Goal: Task Accomplishment & Management: Use online tool/utility

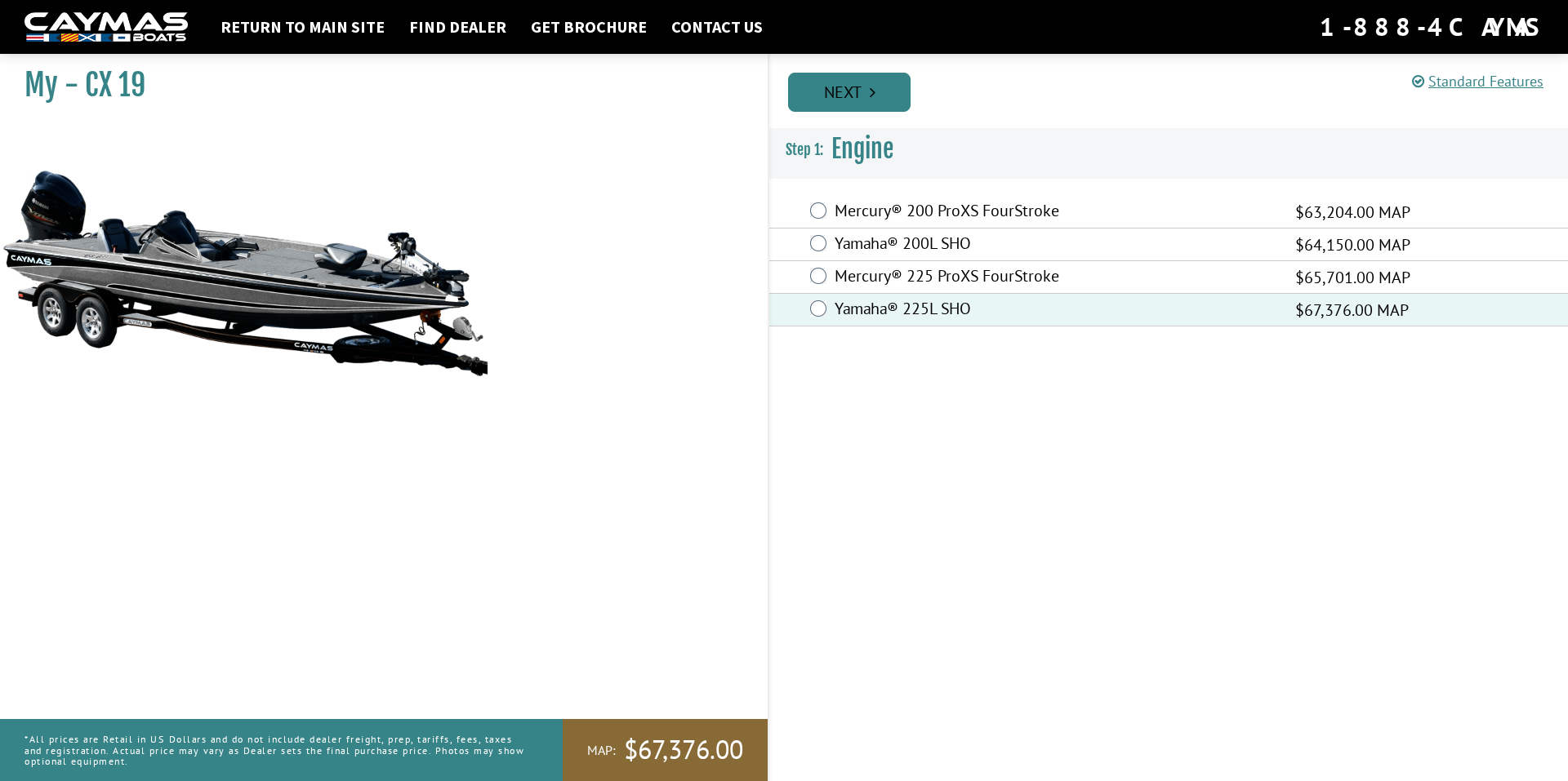
click at [871, 83] on link "Next" at bounding box center [850, 92] width 123 height 39
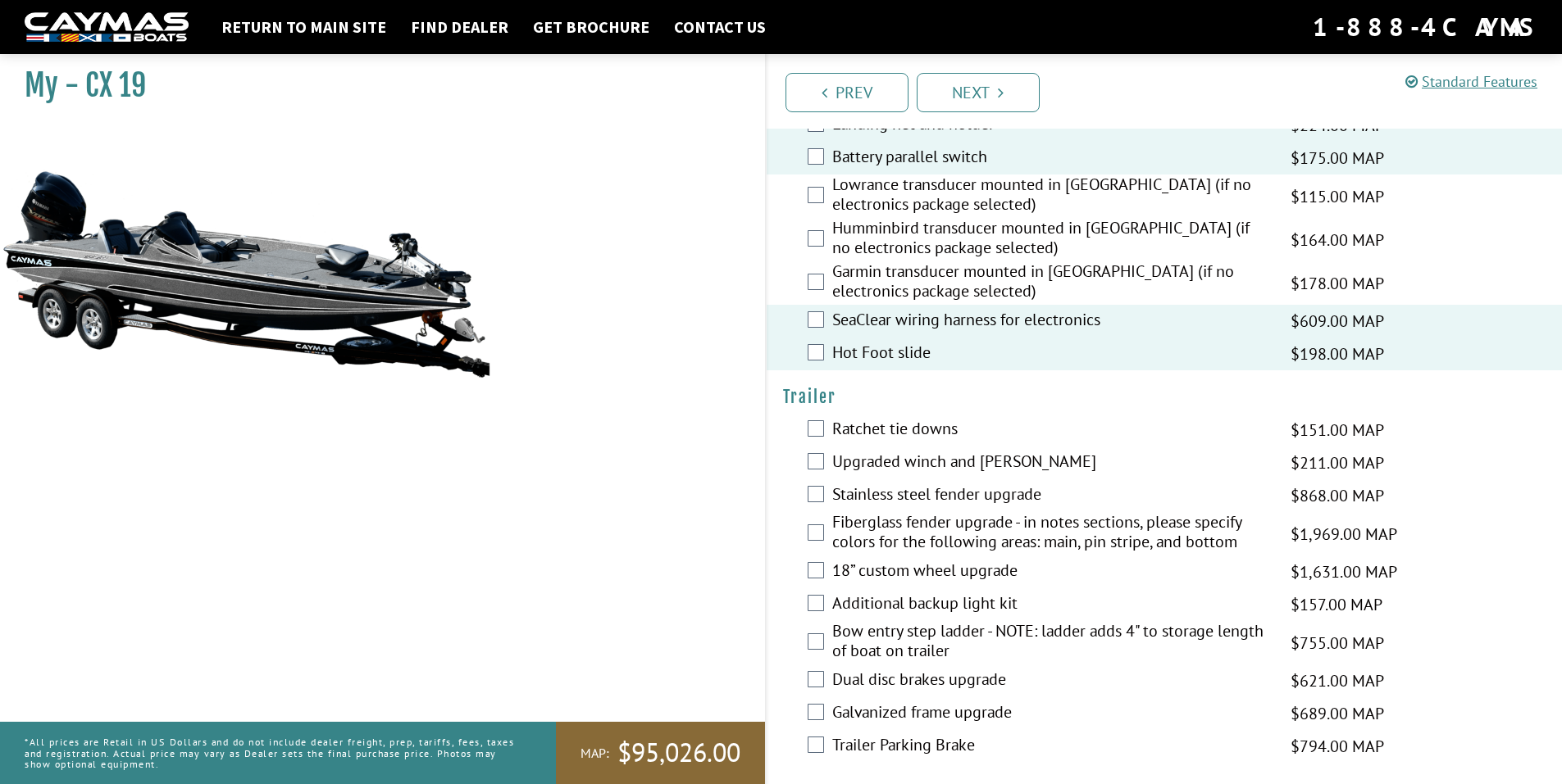
scroll to position [2393, 0]
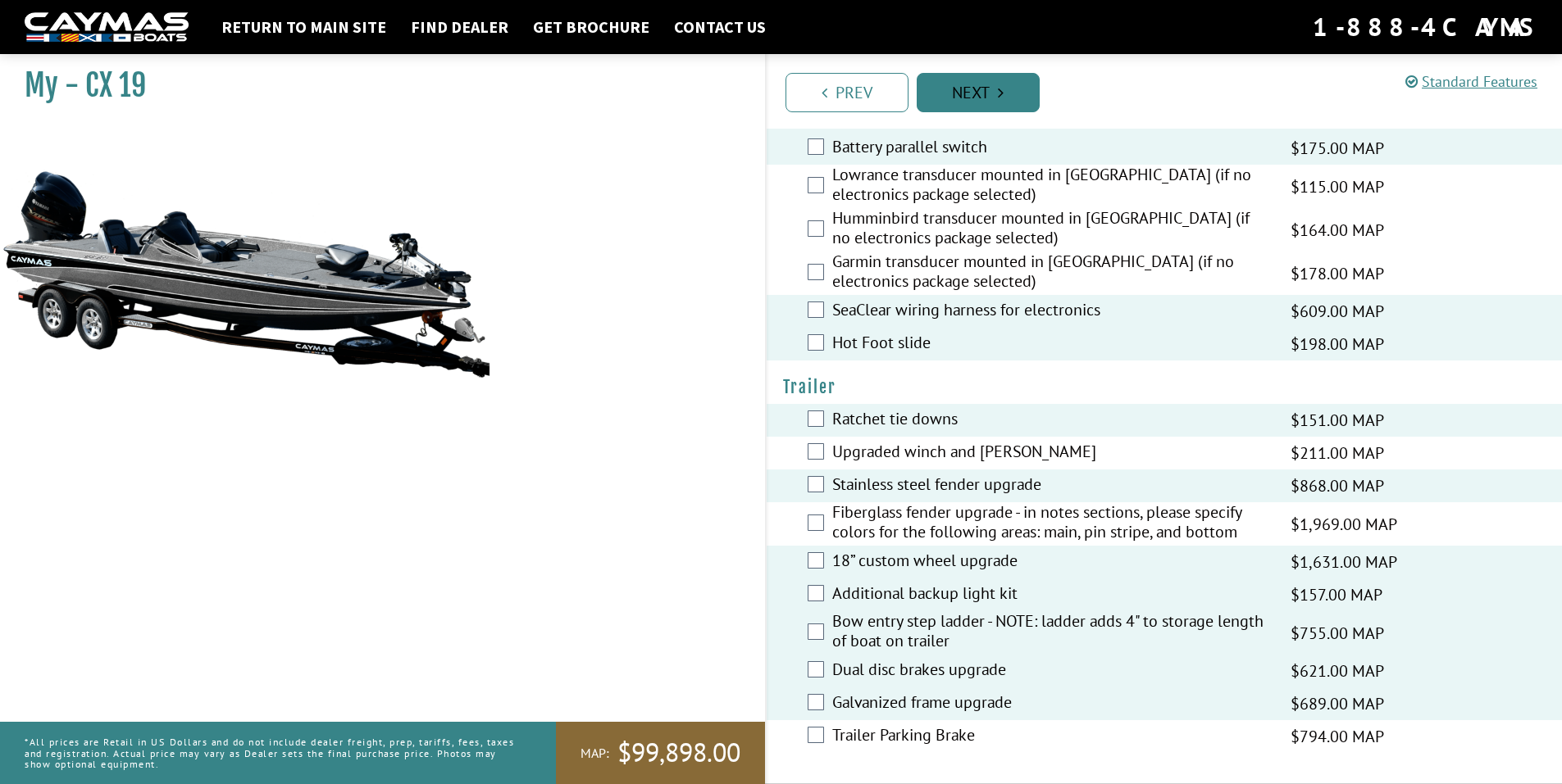
click at [967, 86] on link "Next" at bounding box center [978, 92] width 123 height 39
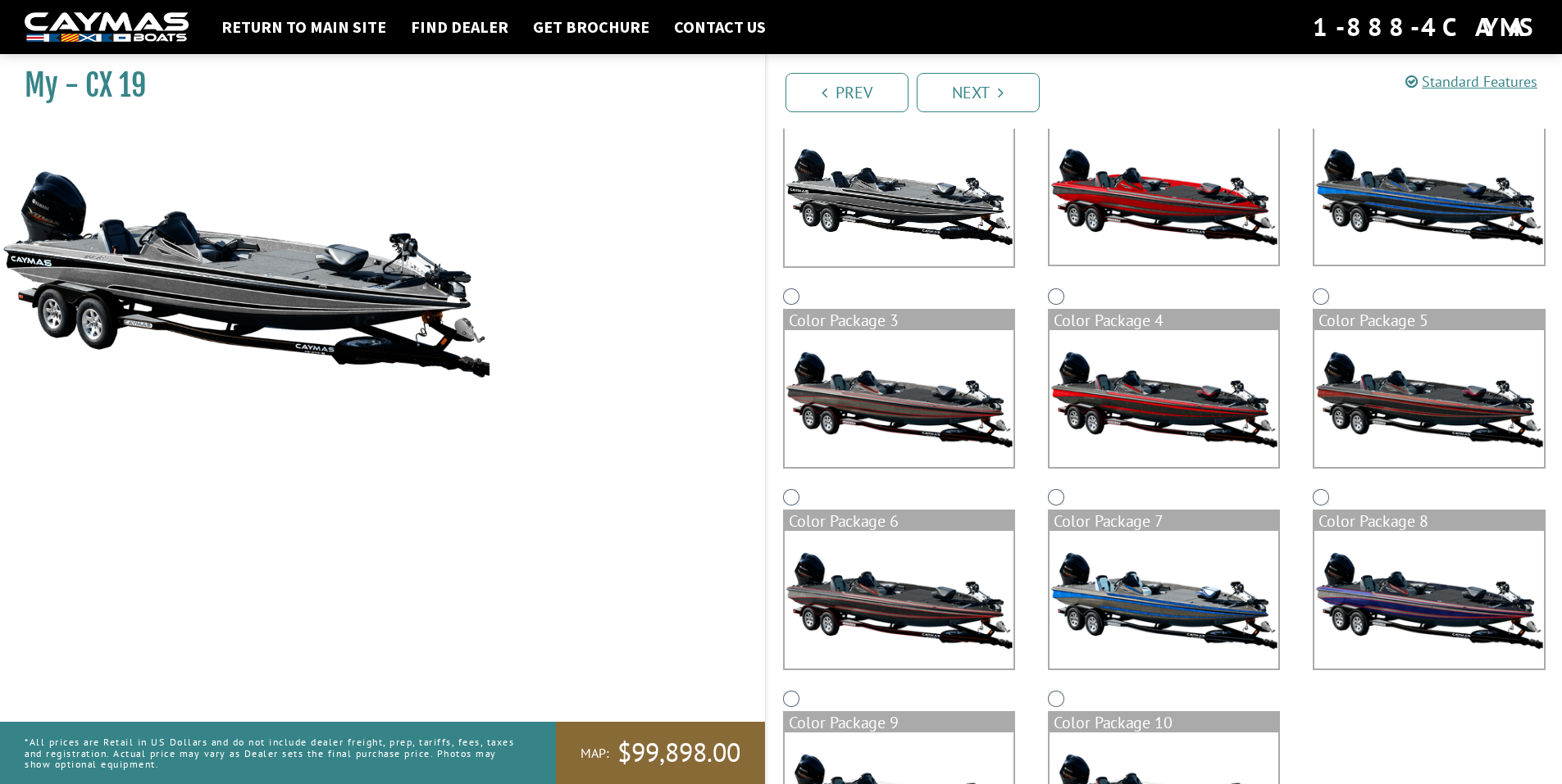
scroll to position [0, 0]
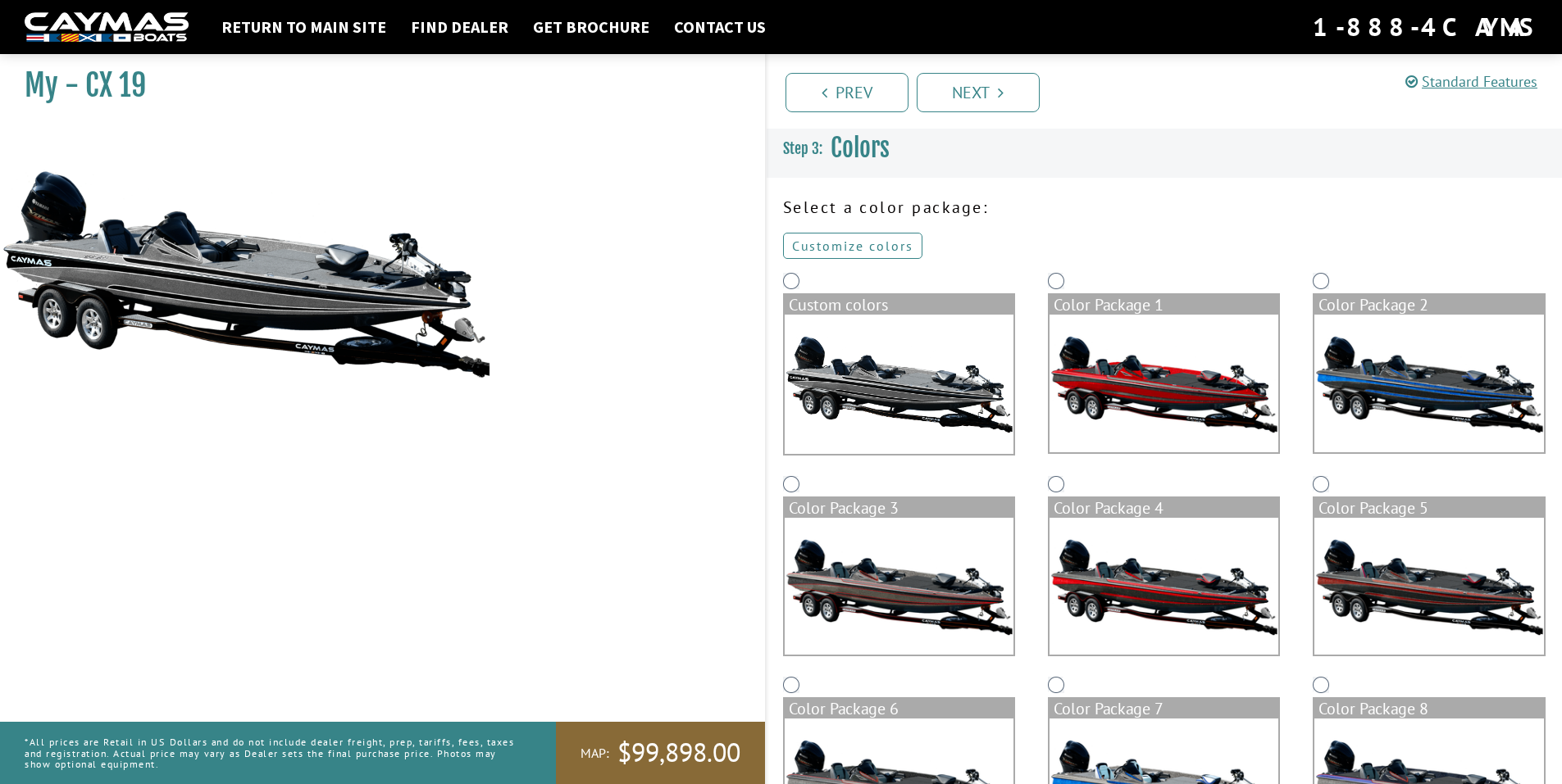
click at [835, 251] on link "Customize colors" at bounding box center [852, 246] width 139 height 26
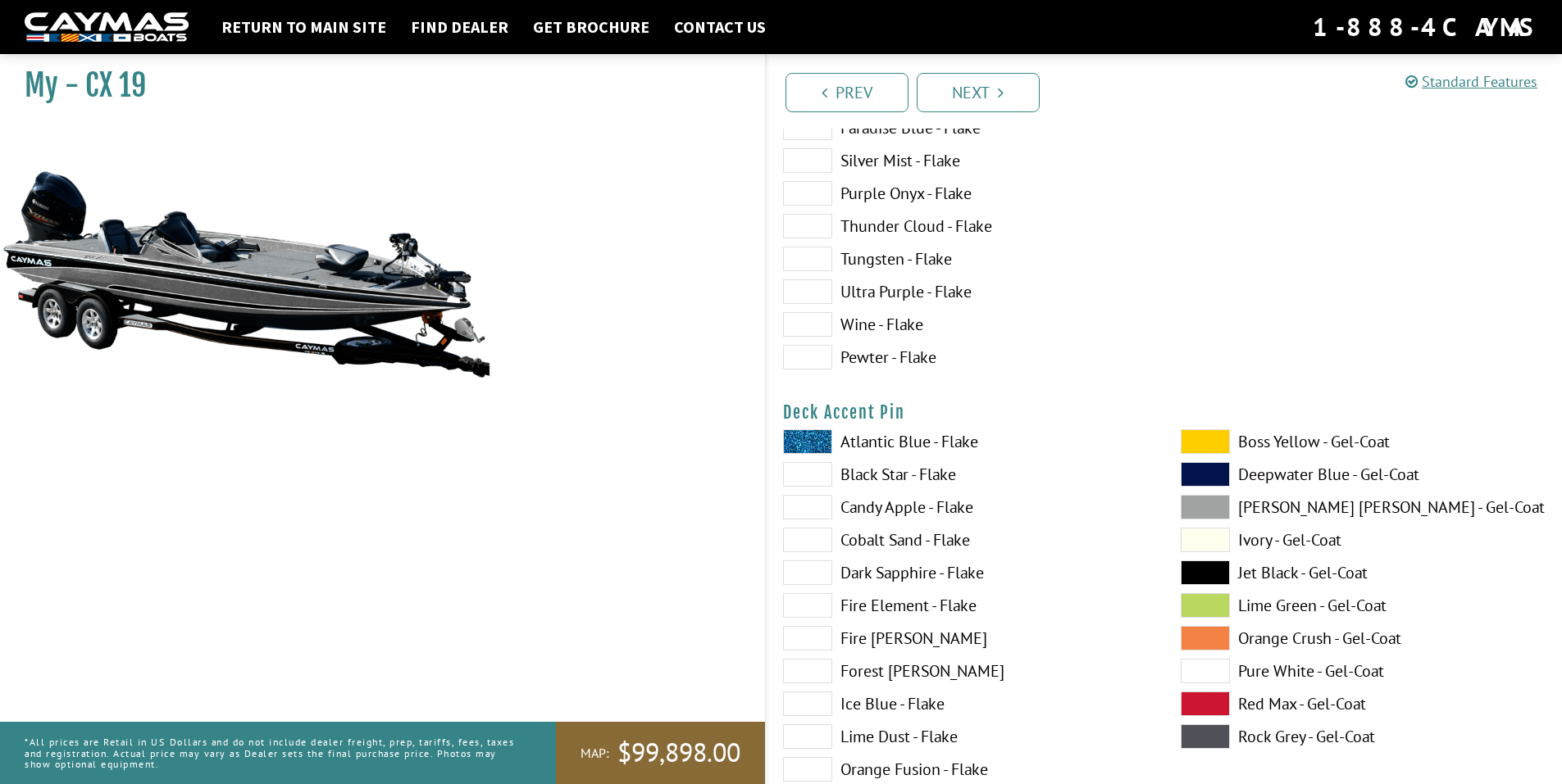
scroll to position [983, 0]
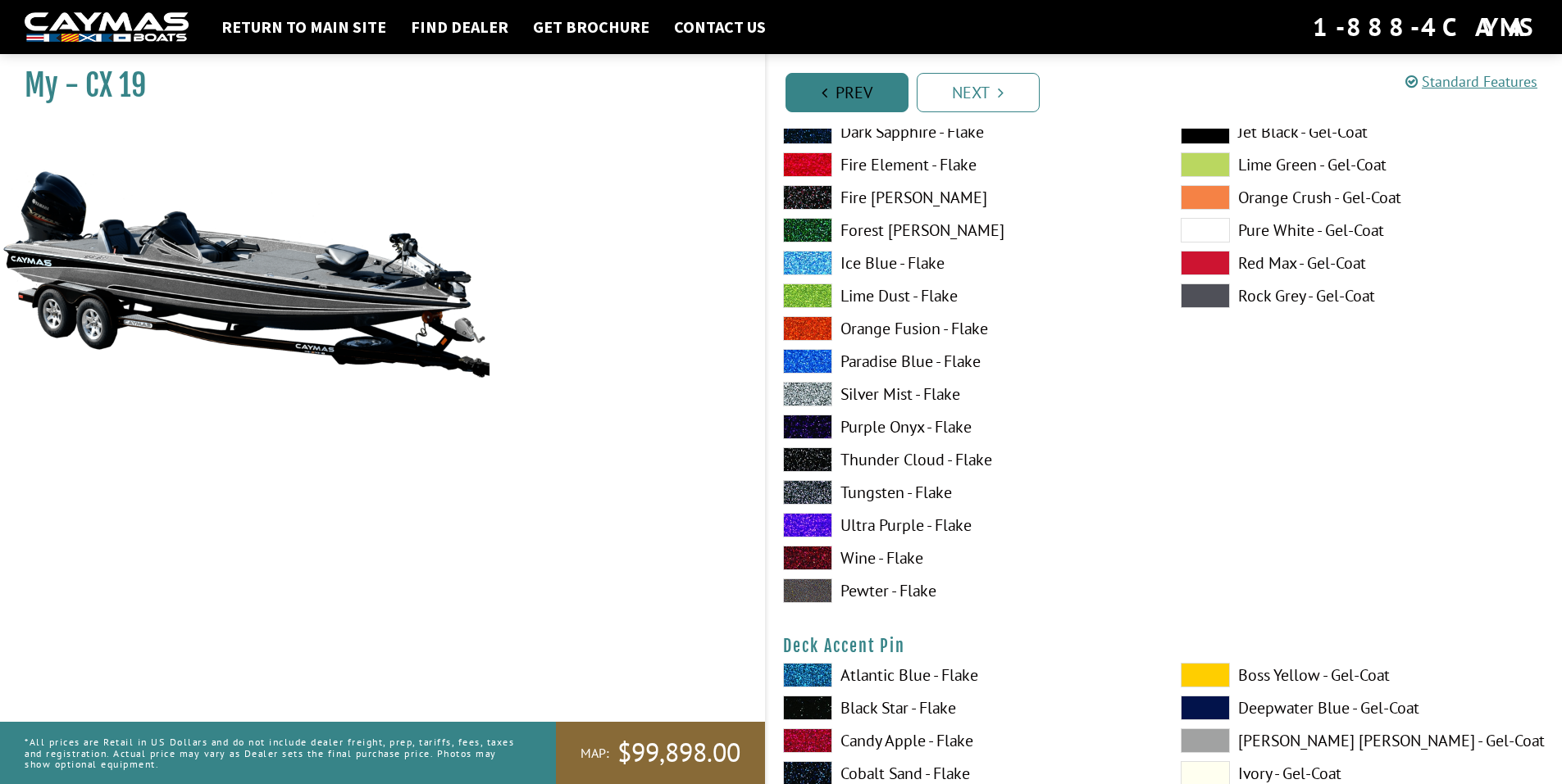
click at [864, 85] on link "Prev" at bounding box center [847, 92] width 123 height 39
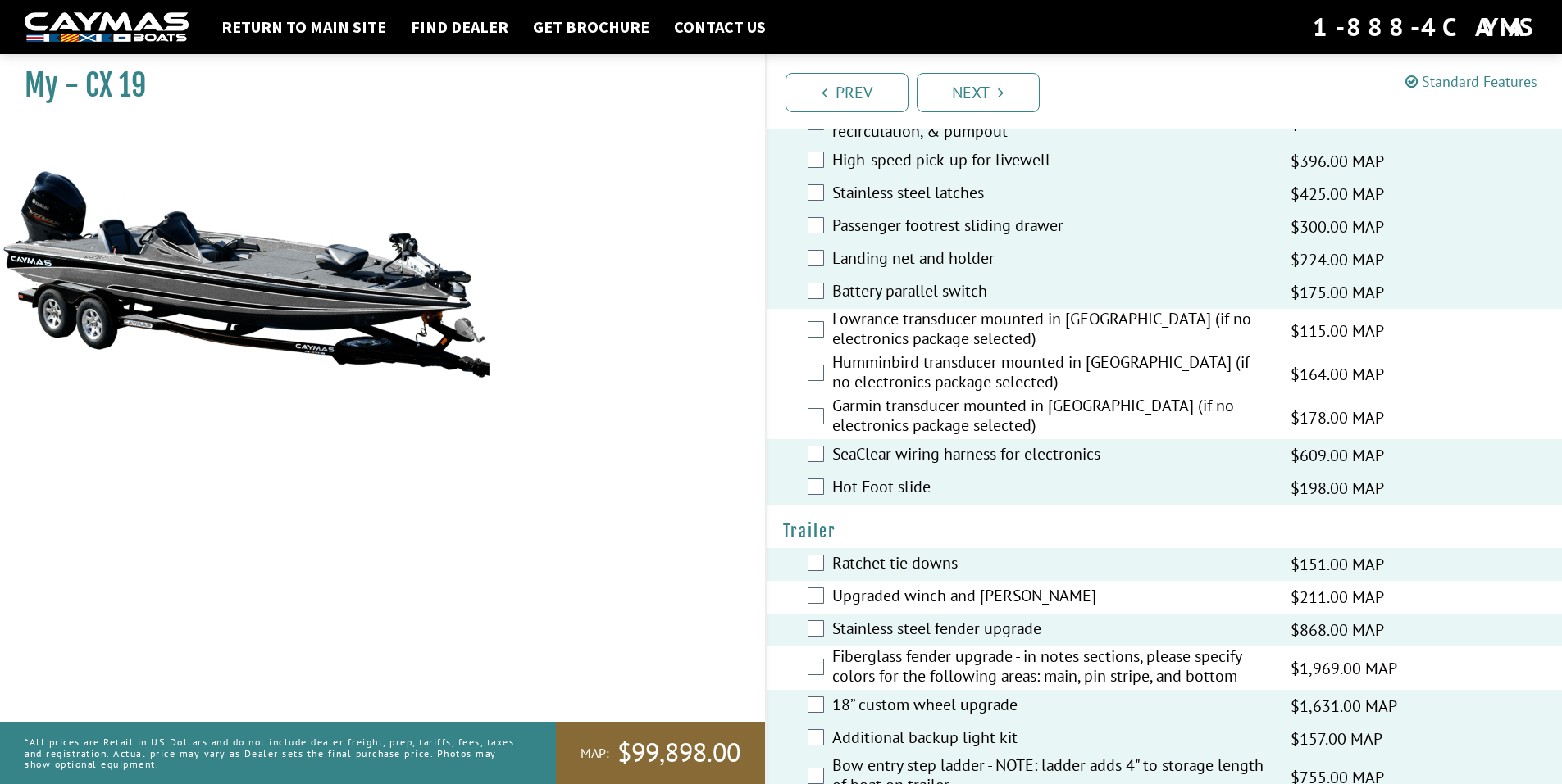
scroll to position [2393, 0]
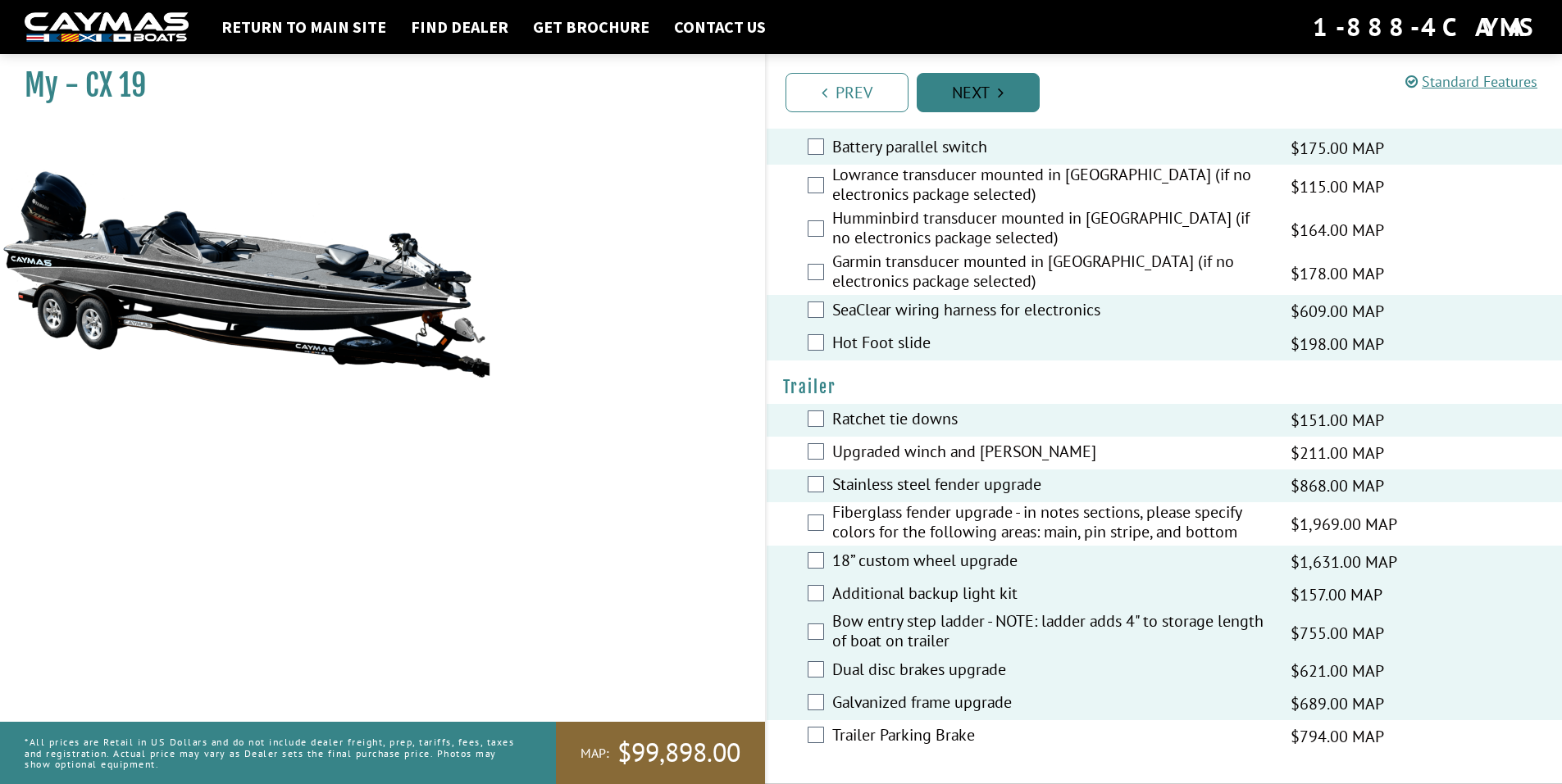
click at [981, 90] on link "Next" at bounding box center [978, 92] width 123 height 39
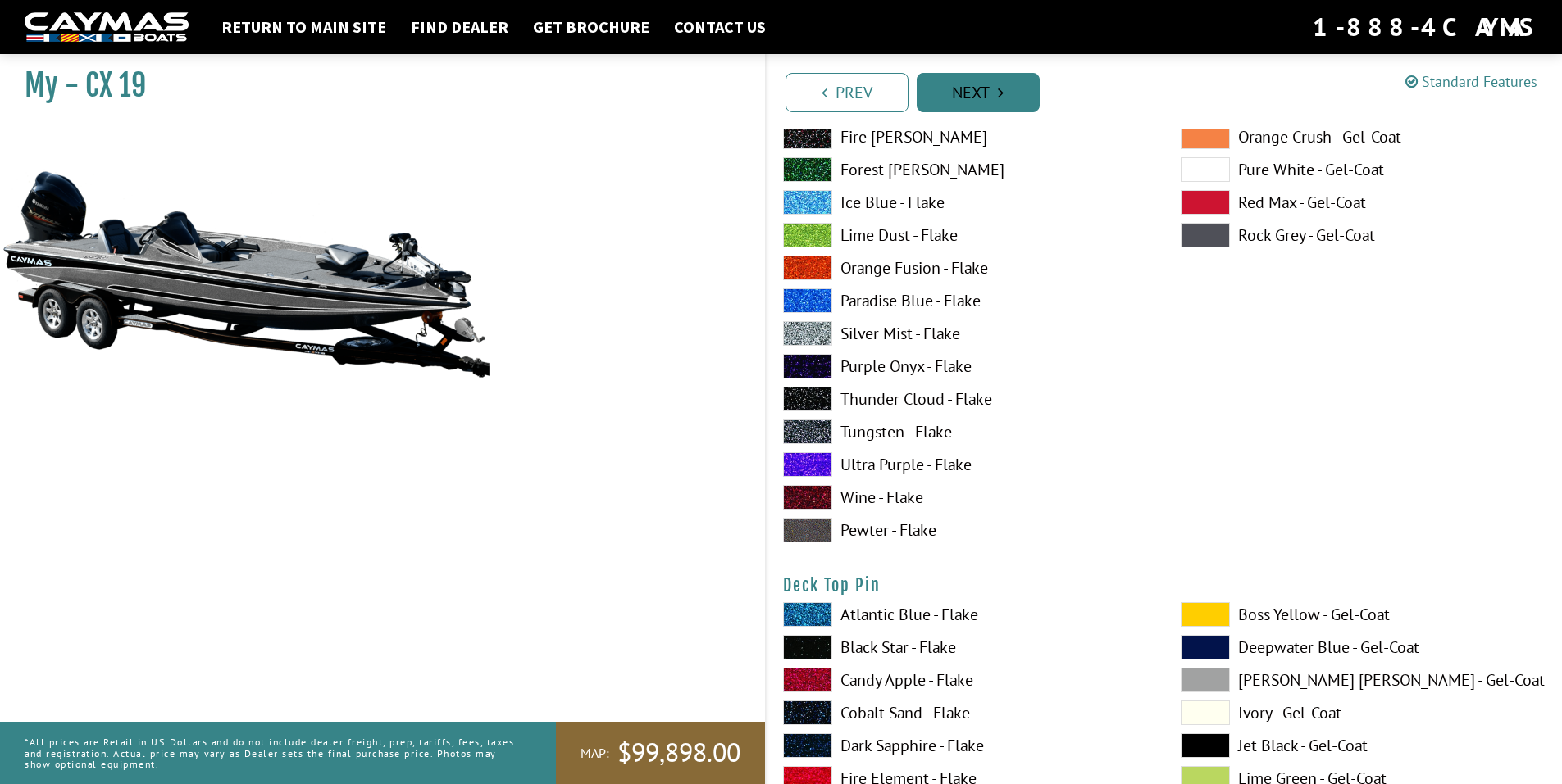
scroll to position [0, 0]
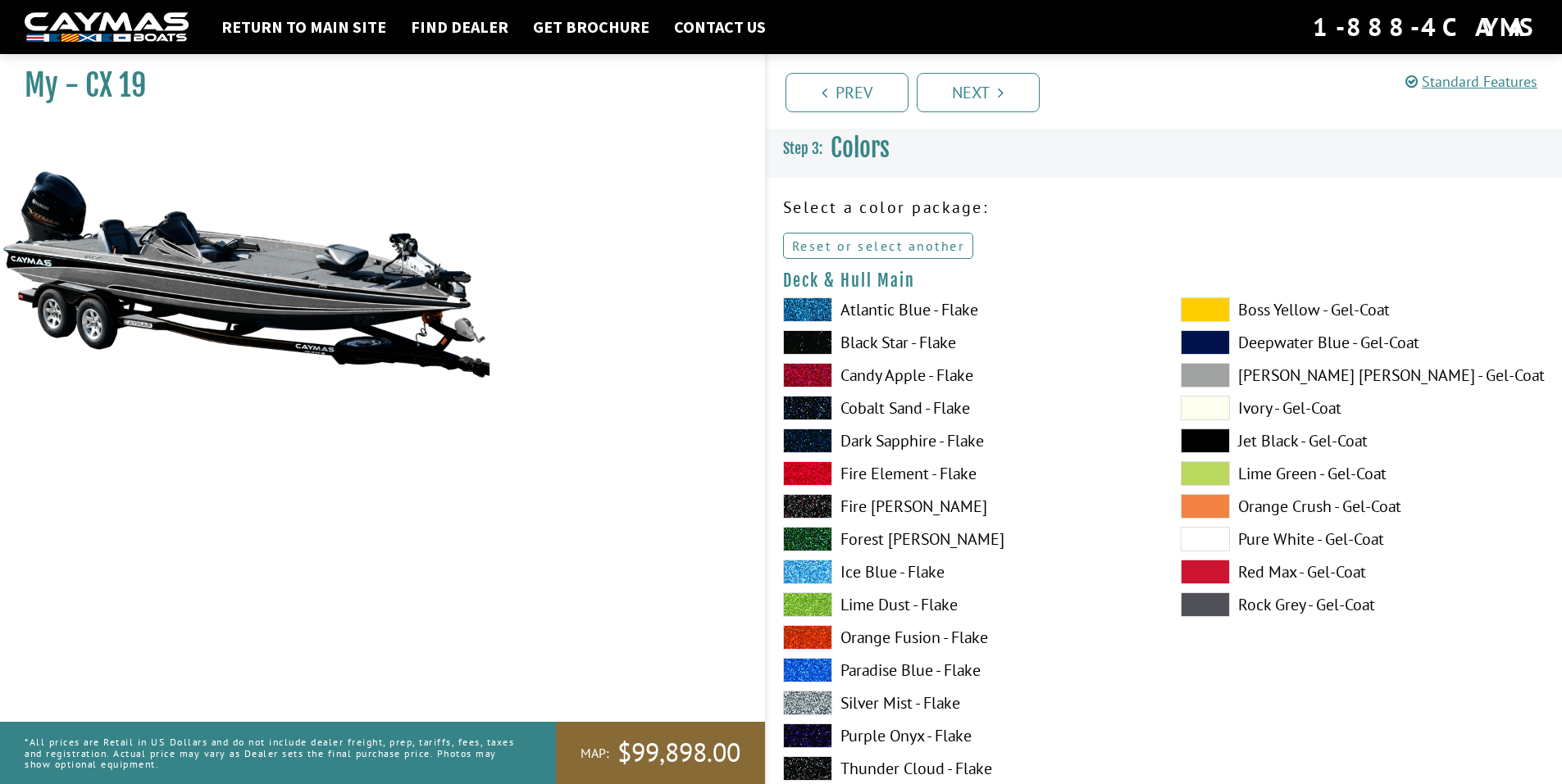
click at [916, 247] on link "Reset or select another" at bounding box center [878, 246] width 191 height 26
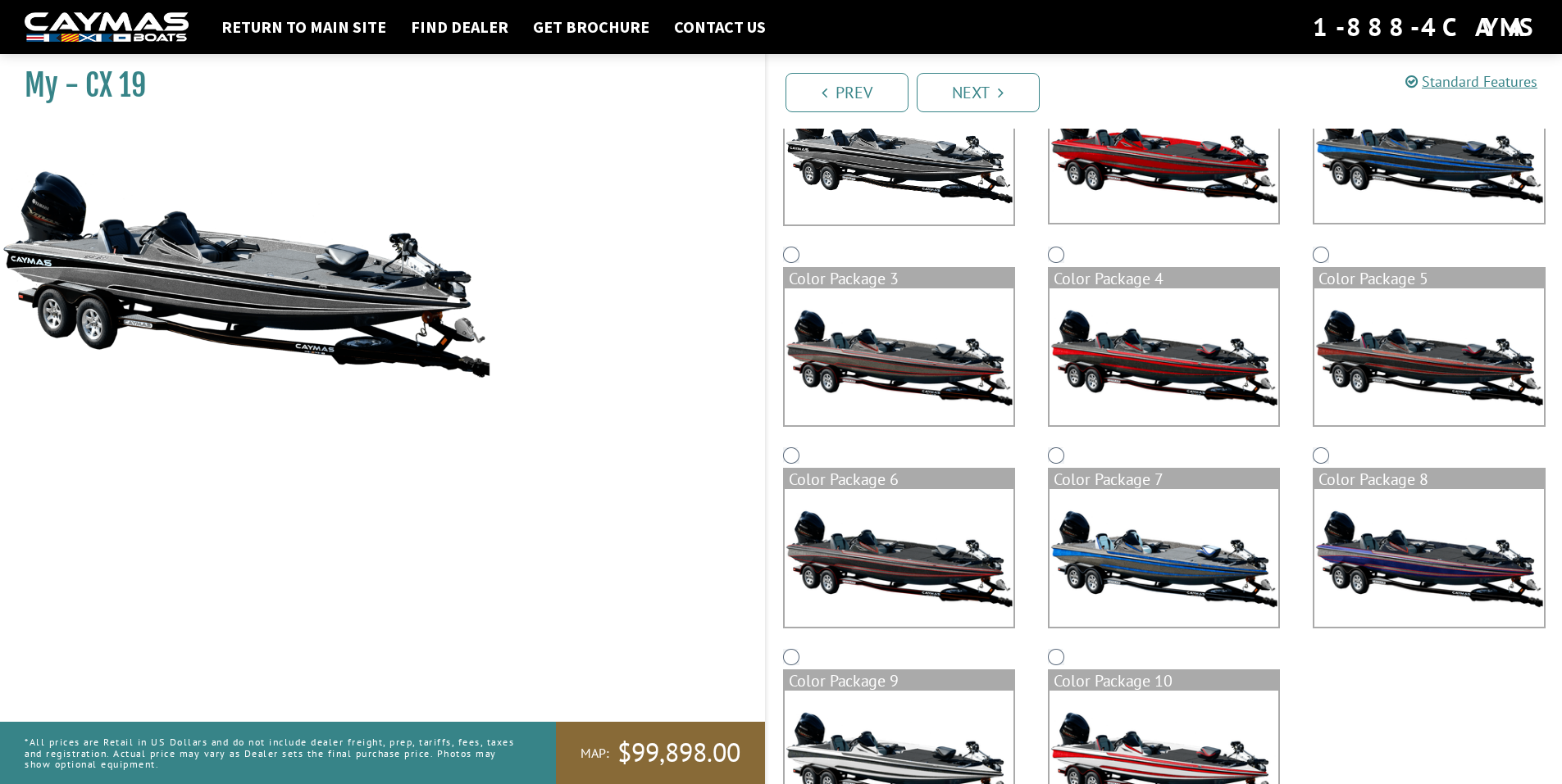
scroll to position [307, 0]
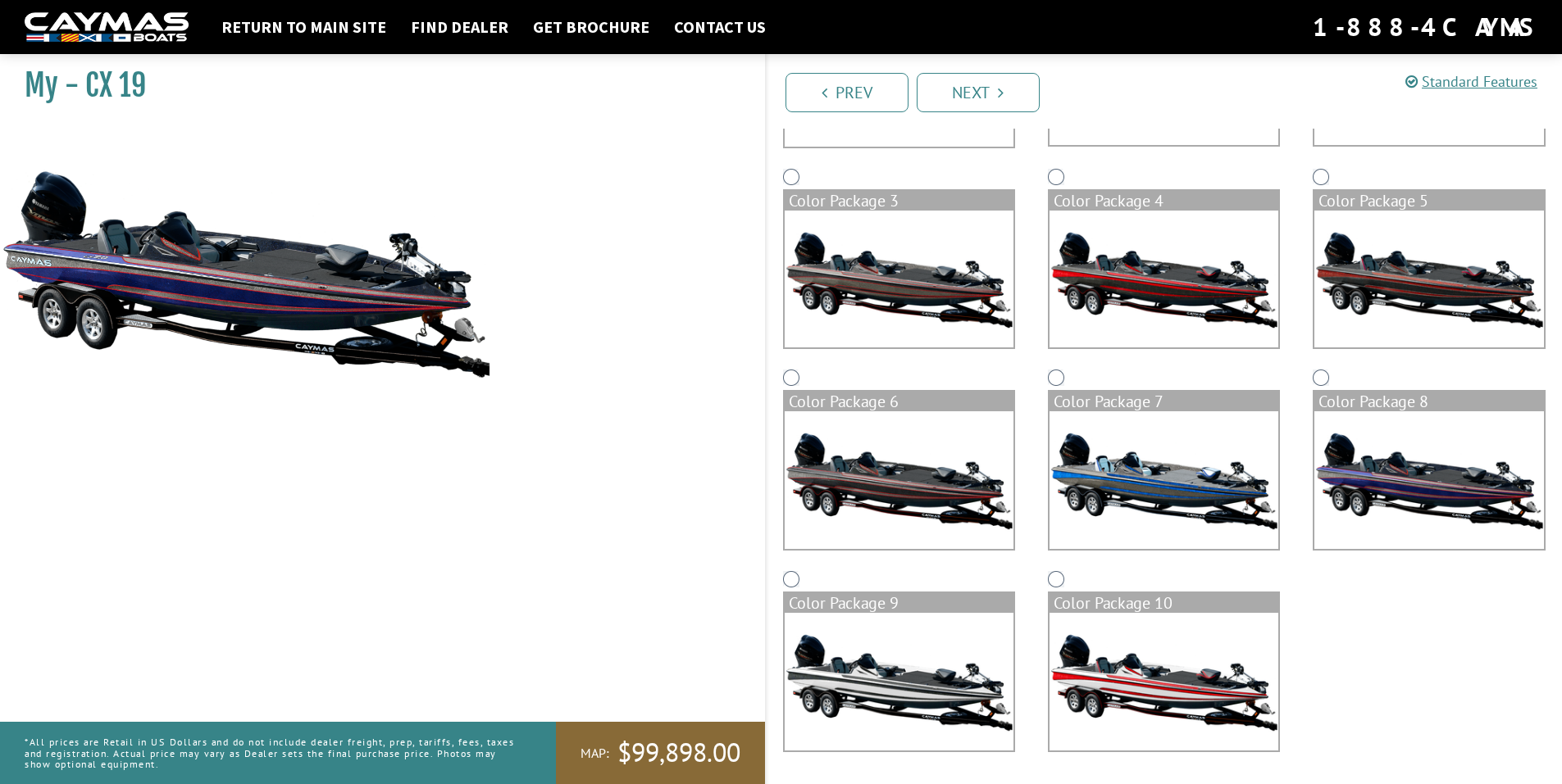
click at [1054, 369] on div "Color Package 7" at bounding box center [1163, 466] width 265 height 201
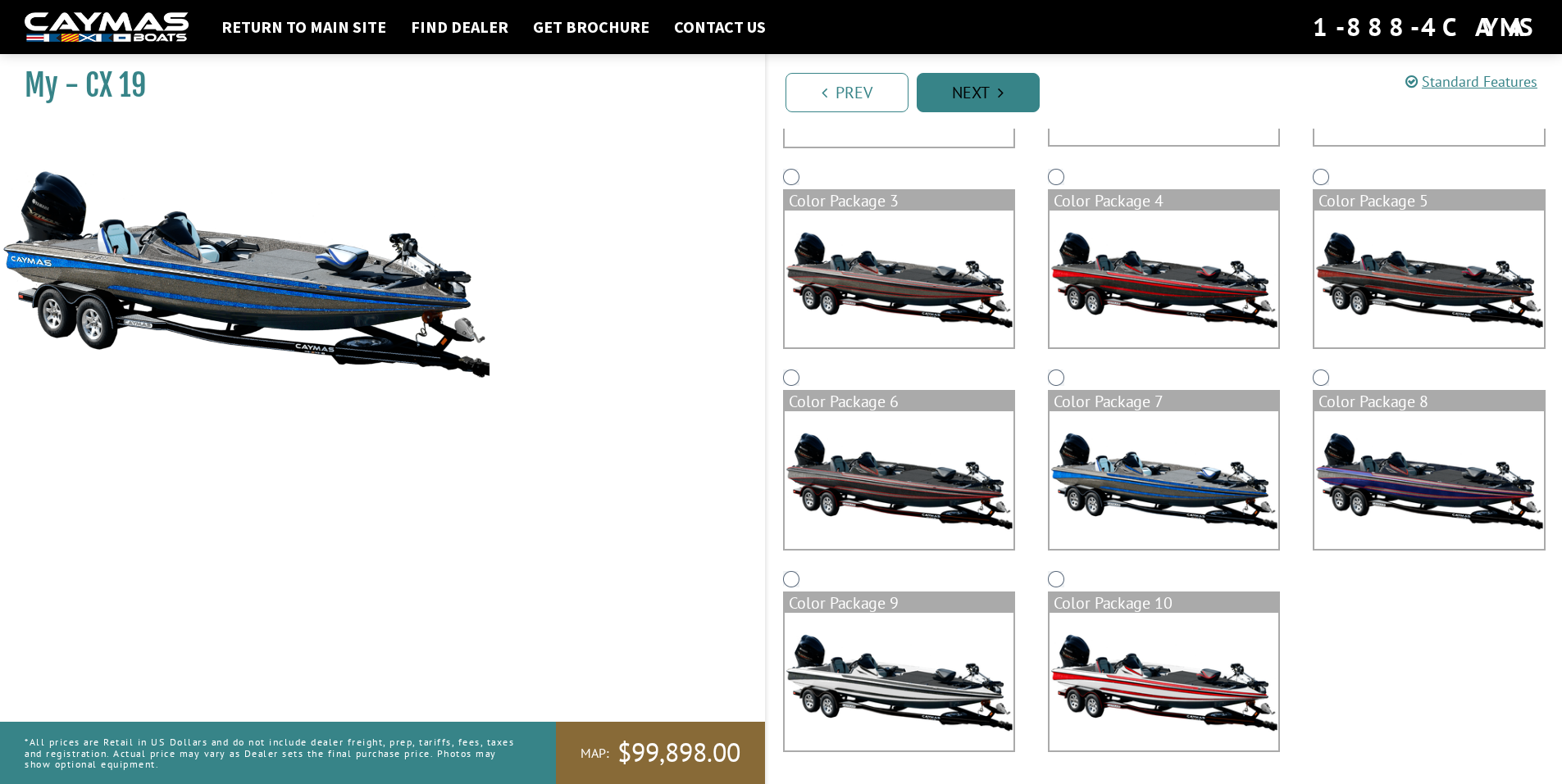
click at [996, 86] on link "Next" at bounding box center [978, 92] width 123 height 39
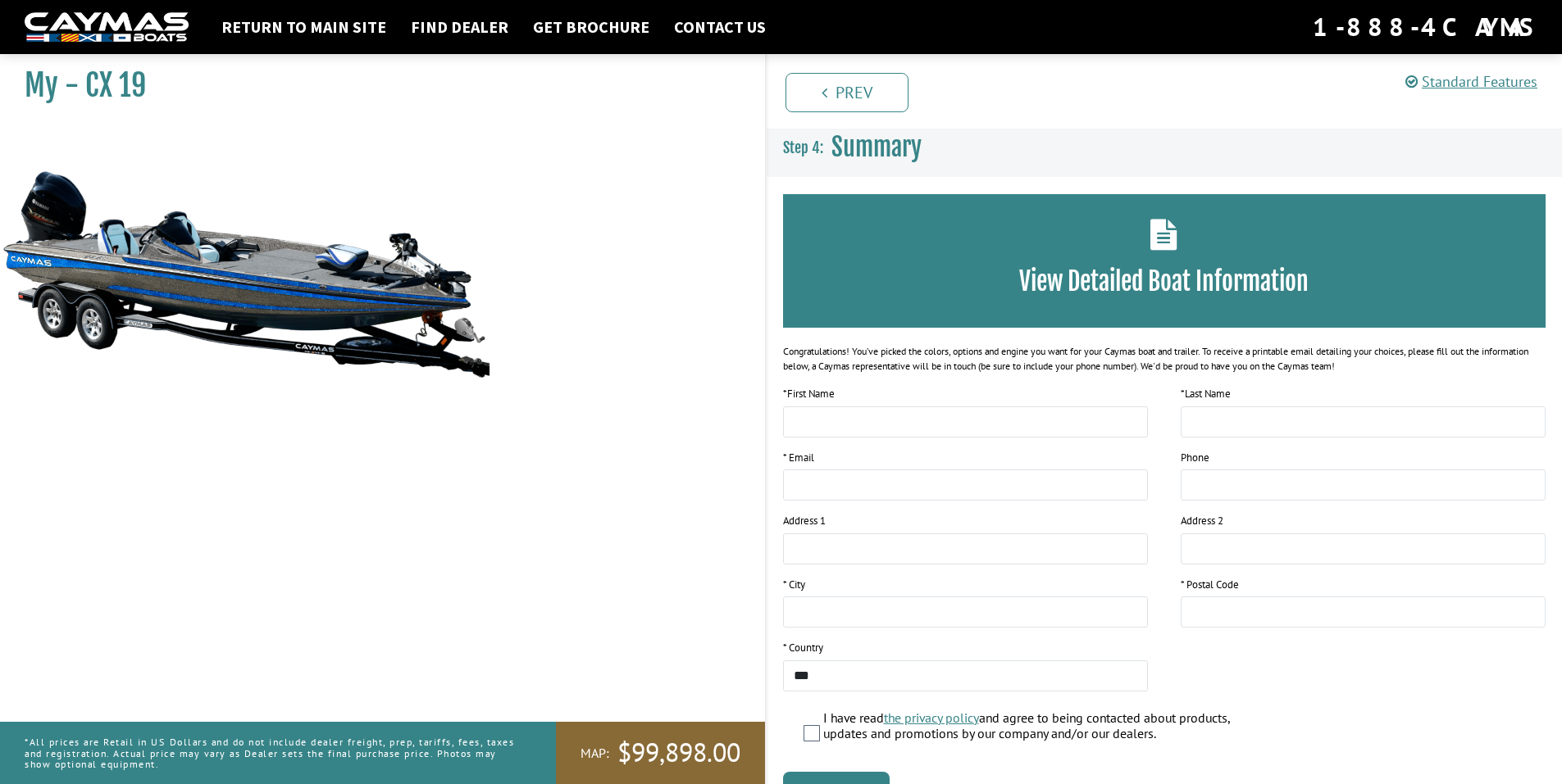
scroll to position [96, 0]
